Goal: Book appointment/travel/reservation

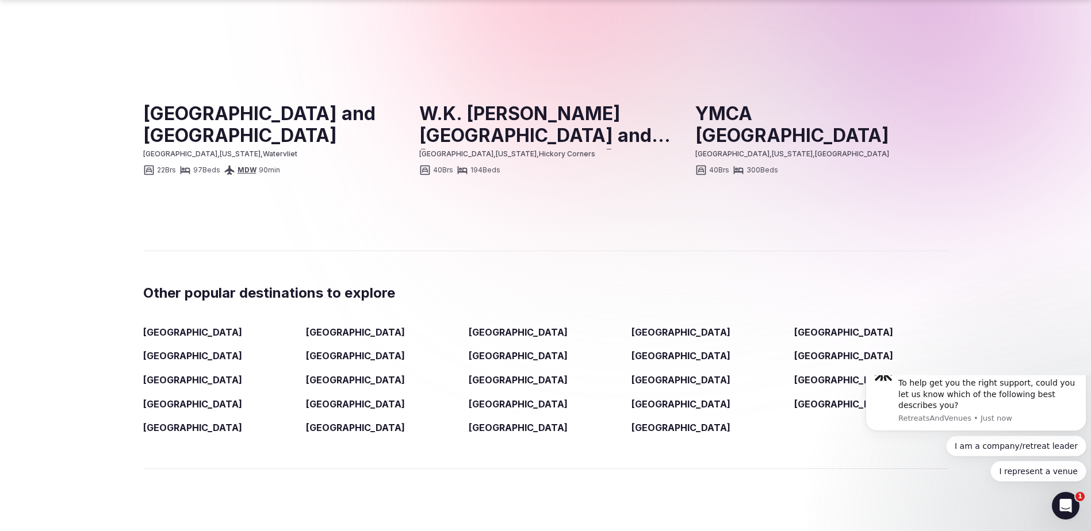
scroll to position [1668, 0]
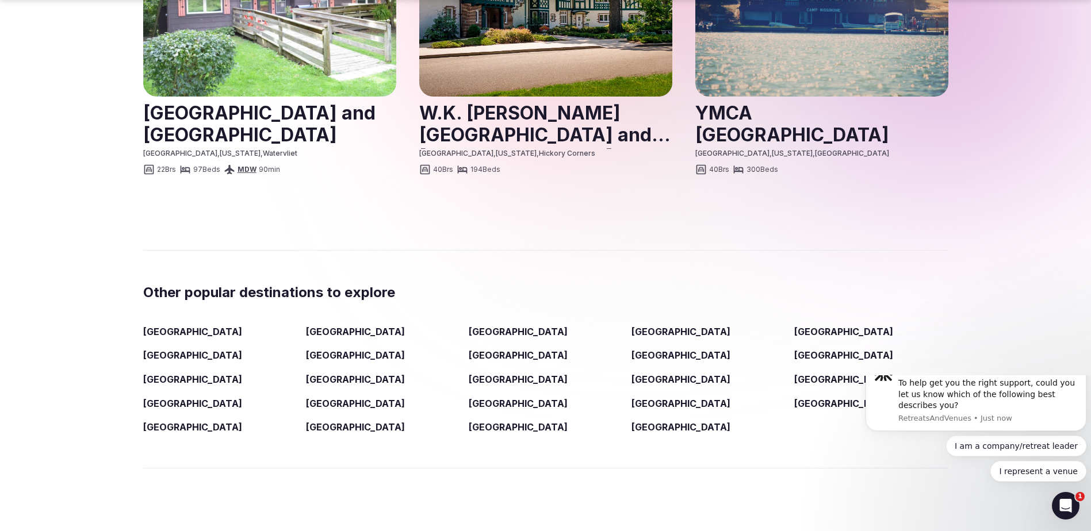
click at [571, 98] on link at bounding box center [545, 123] width 253 height 51
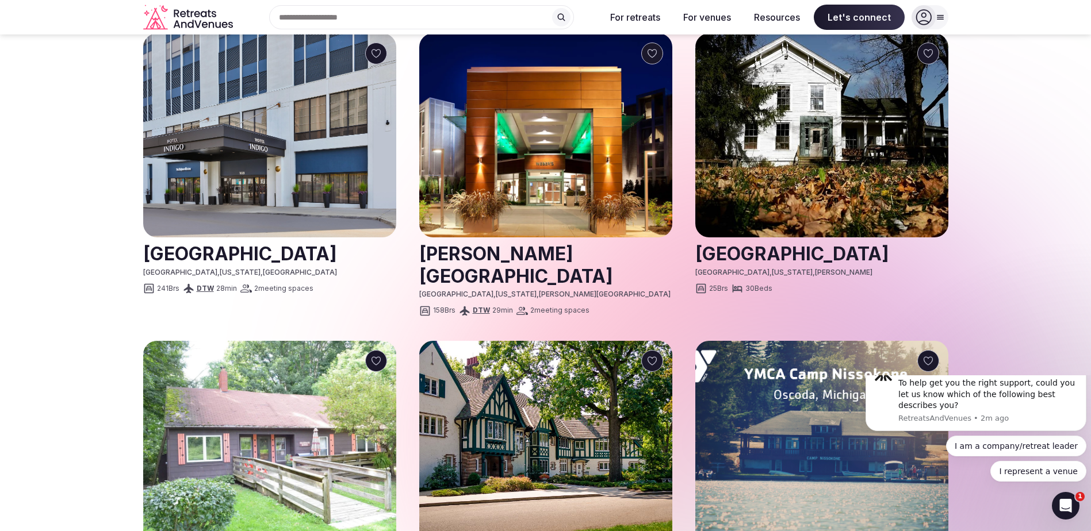
scroll to position [1208, 0]
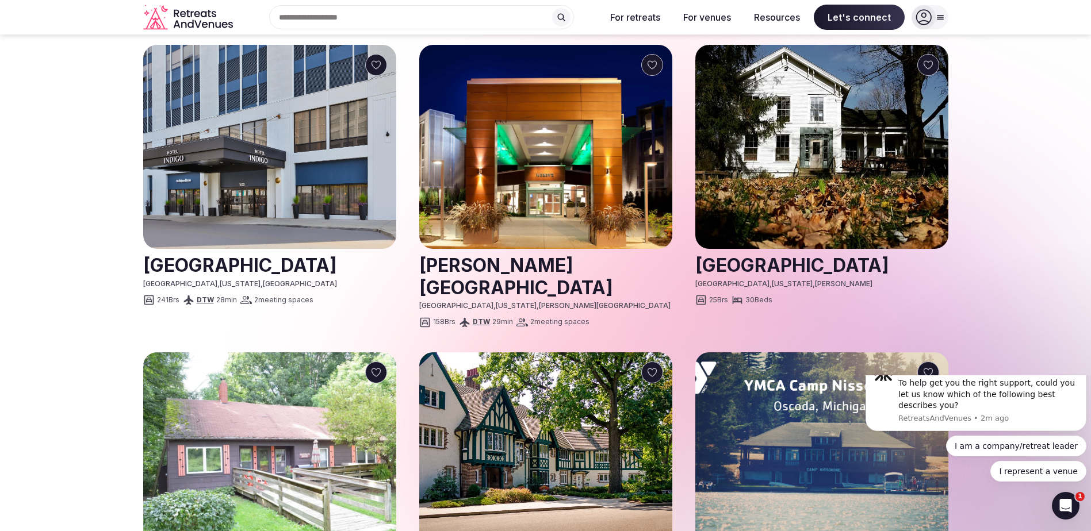
click at [529, 180] on img at bounding box center [545, 147] width 253 height 204
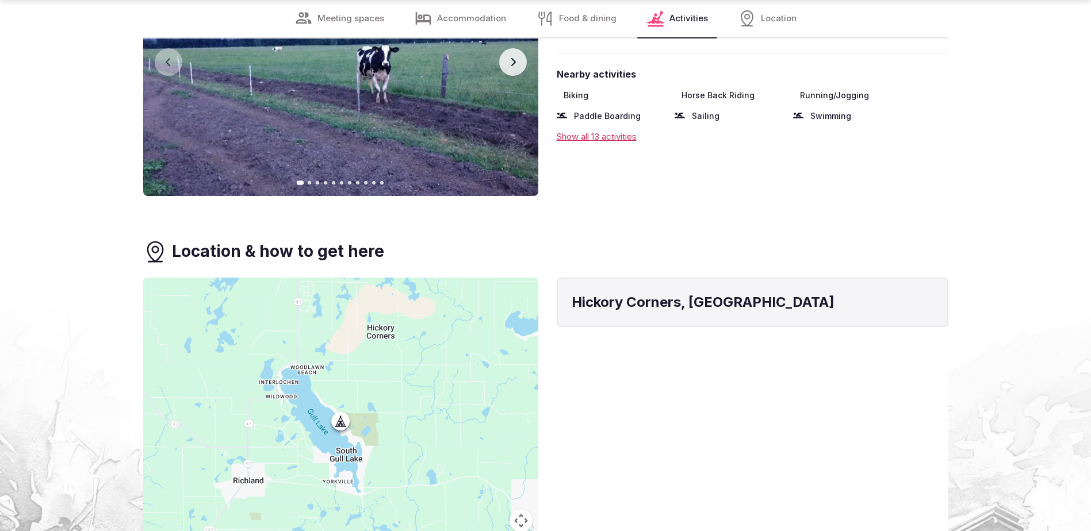
scroll to position [4314, 0]
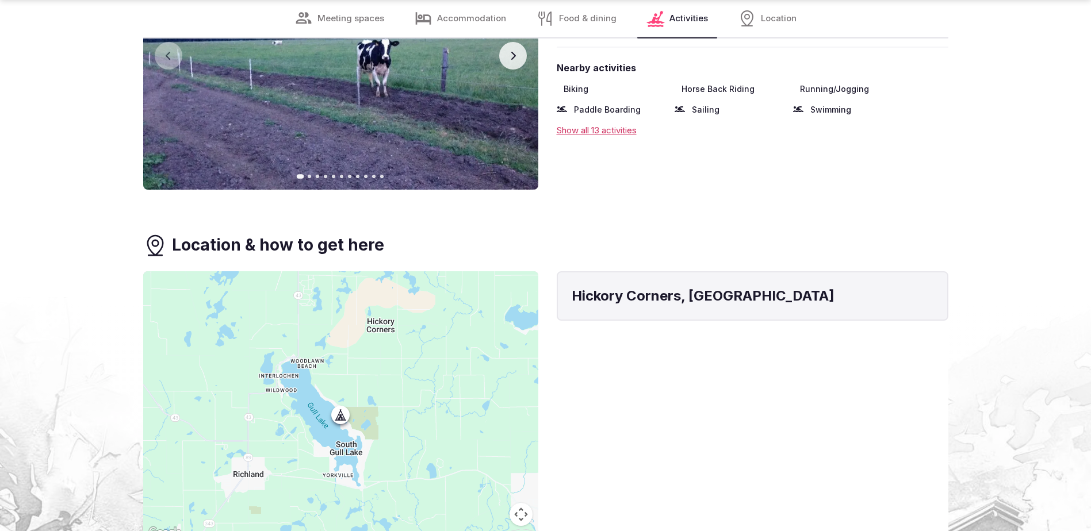
click at [522, 503] on button "Map camera controls" at bounding box center [521, 514] width 23 height 23
click at [500, 446] on button "Zoom in" at bounding box center [492, 457] width 23 height 23
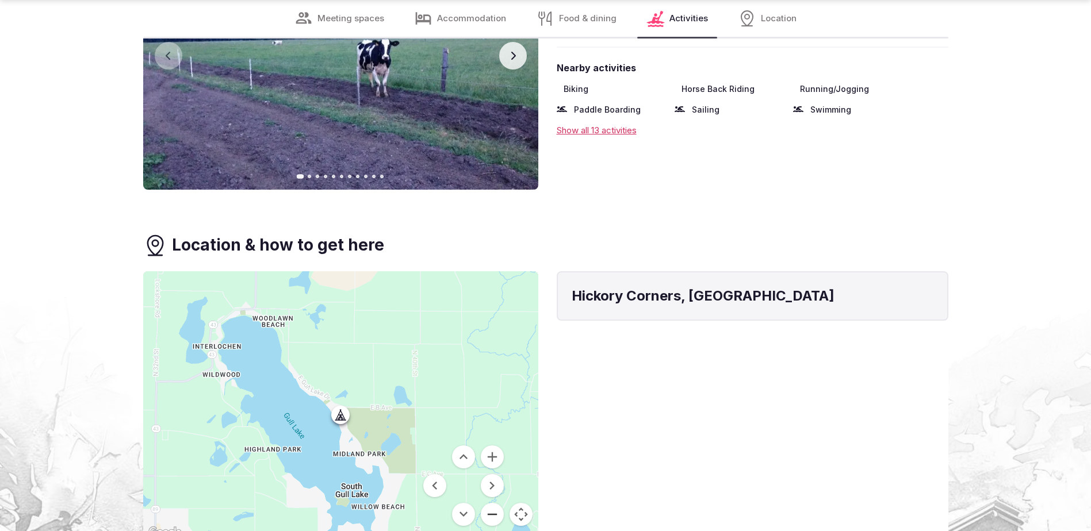
click at [491, 503] on button "Zoom out" at bounding box center [492, 514] width 23 height 23
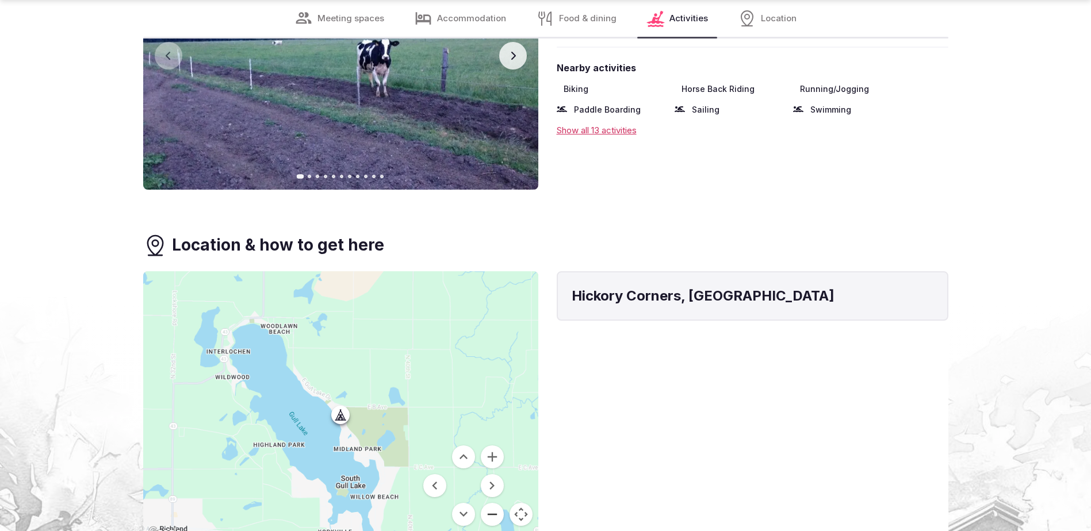
click at [491, 503] on button "Zoom out" at bounding box center [492, 514] width 23 height 23
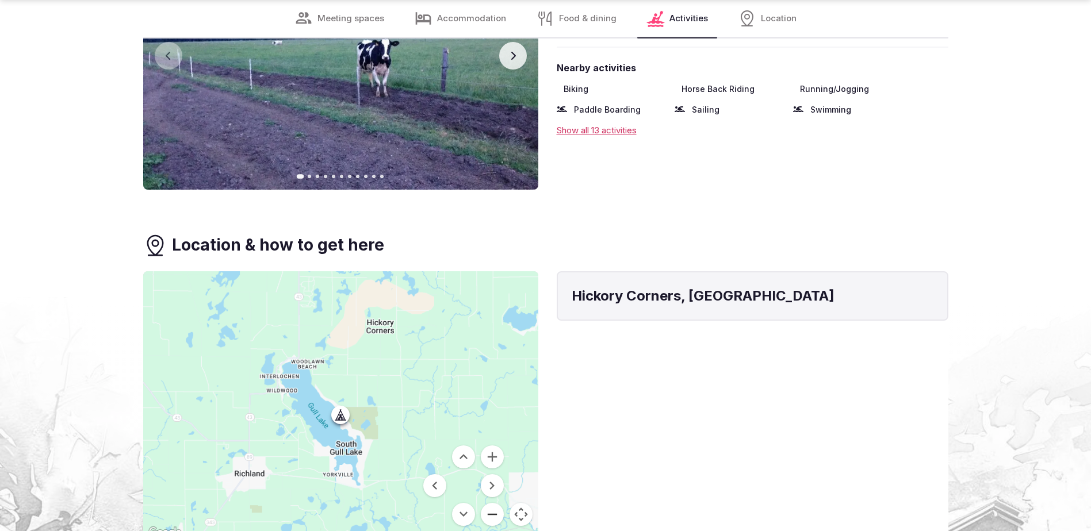
click at [491, 503] on button "Zoom out" at bounding box center [492, 514] width 23 height 23
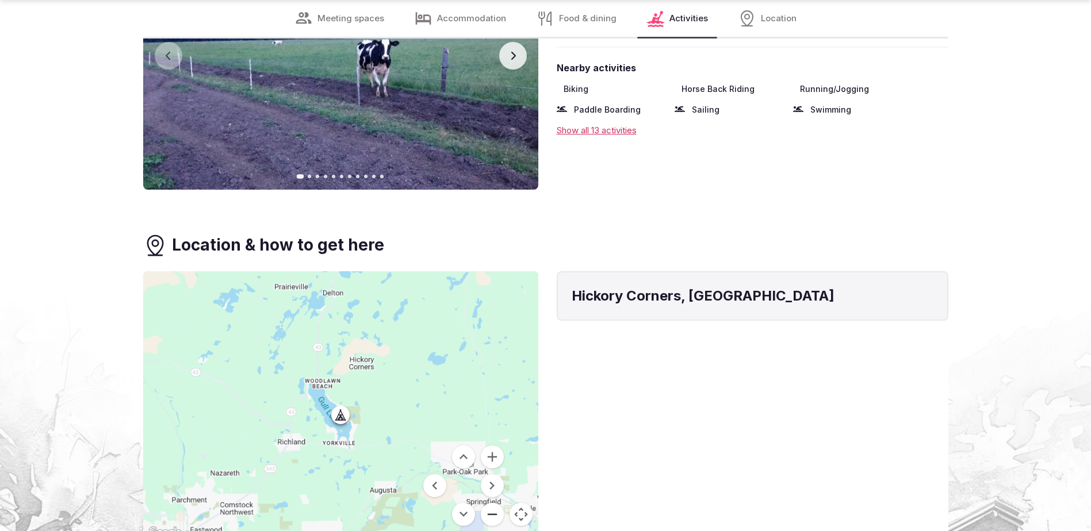
click at [491, 503] on button "Zoom out" at bounding box center [492, 514] width 23 height 23
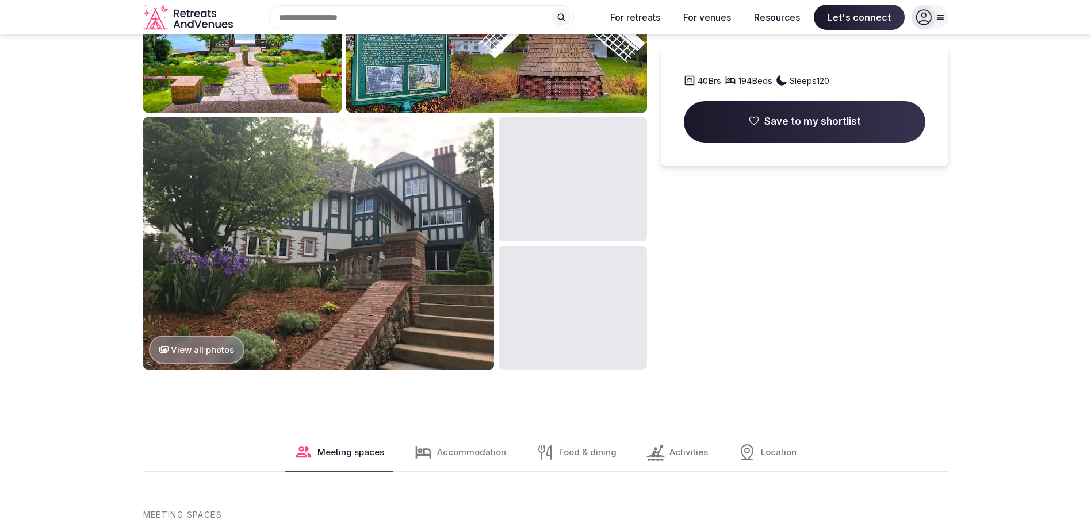
scroll to position [1208, 0]
